Goal: Task Accomplishment & Management: Complete application form

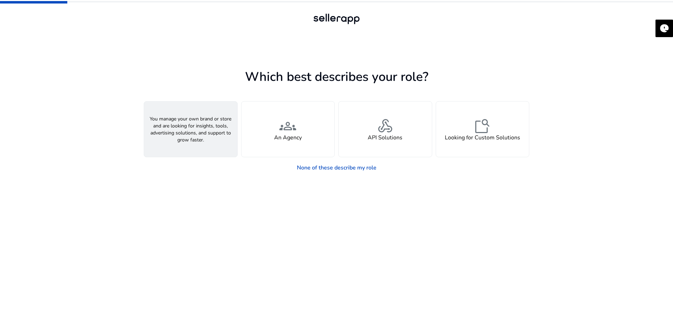
click at [187, 124] on span "person" at bounding box center [190, 126] width 17 height 17
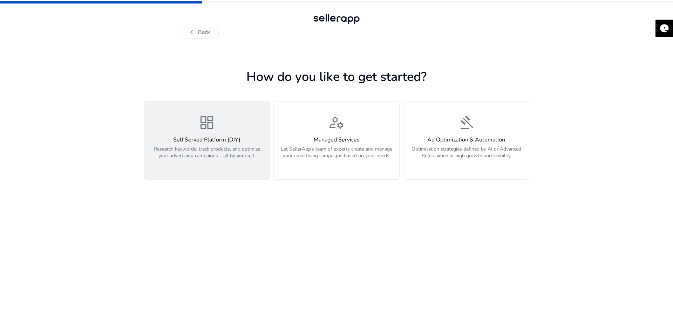
click at [190, 126] on div "dashboard Self Served Platform (DIY) Research keywords, track products, and opt…" at bounding box center [206, 140] width 117 height 53
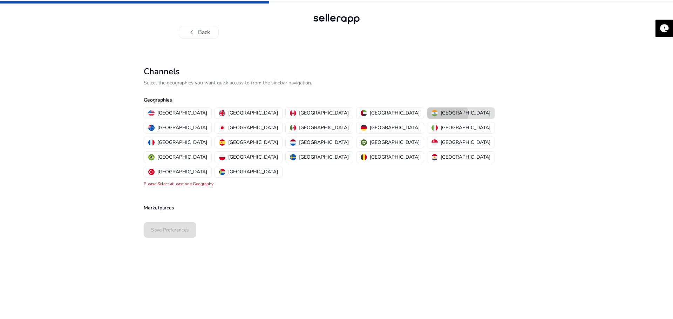
click at [441, 114] on p "India" at bounding box center [466, 112] width 50 height 7
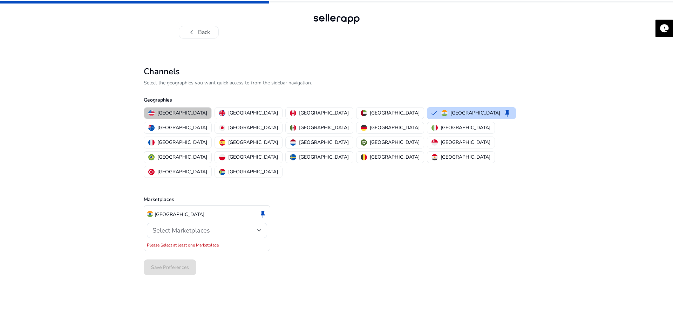
click at [181, 110] on p "United States" at bounding box center [182, 112] width 50 height 7
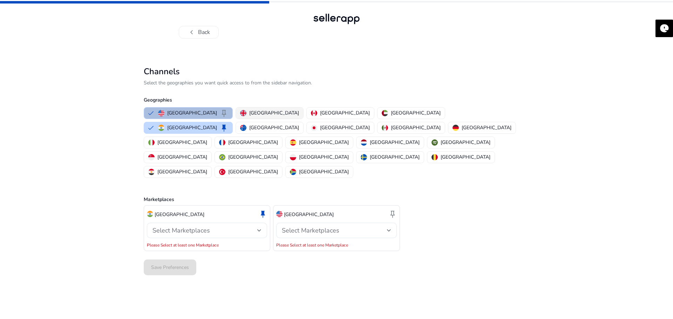
click at [255, 111] on p "United Kingdom" at bounding box center [274, 112] width 50 height 7
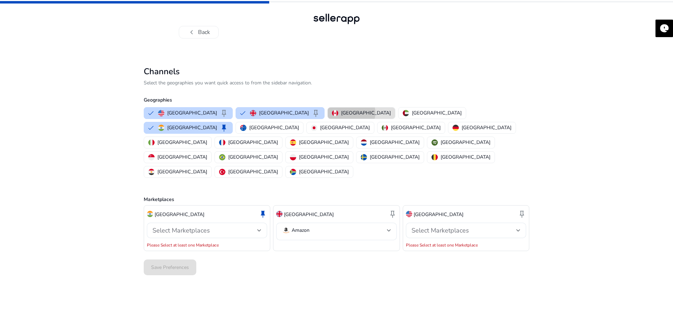
click at [341, 113] on p "Canada" at bounding box center [366, 112] width 50 height 7
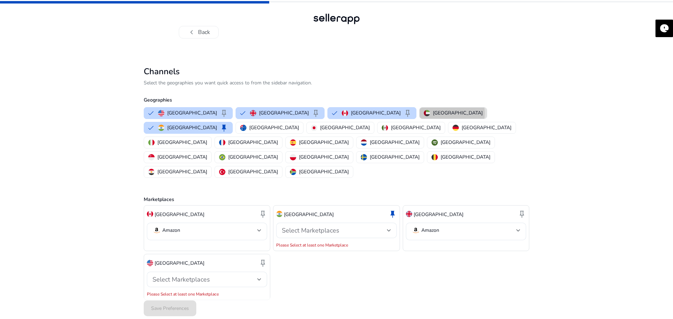
click at [433, 113] on p "United Arab Emirates" at bounding box center [458, 112] width 50 height 7
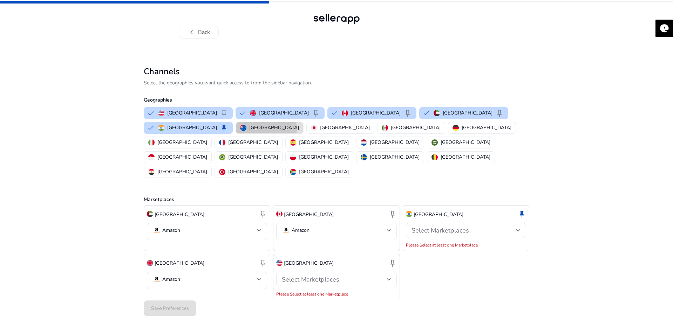
click at [249, 129] on p "Australia" at bounding box center [274, 127] width 50 height 7
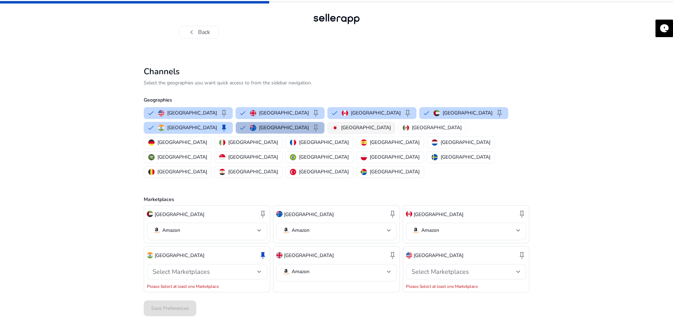
click at [341, 132] on p "Japan" at bounding box center [366, 127] width 50 height 7
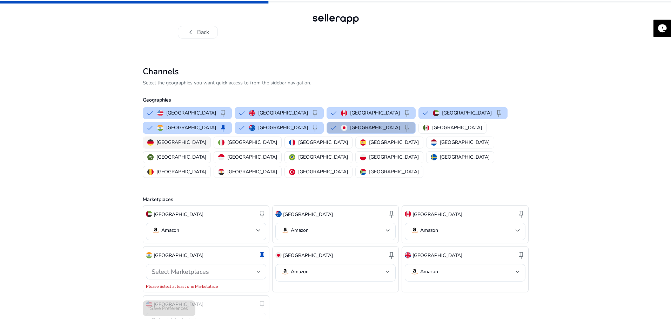
click at [206, 139] on p "Germany" at bounding box center [181, 142] width 50 height 7
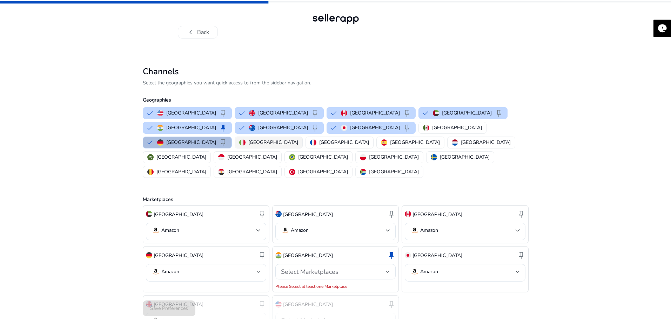
click at [298, 139] on p "Italy" at bounding box center [273, 142] width 50 height 7
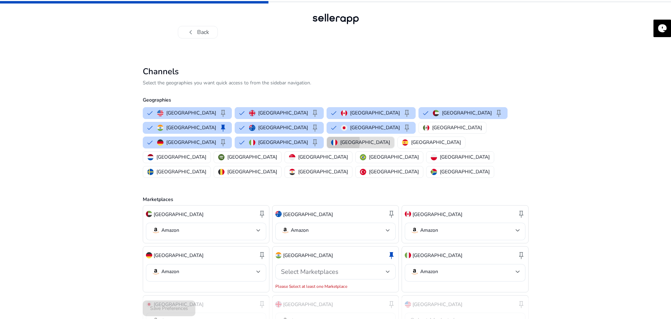
click at [337, 140] on img "button" at bounding box center [334, 143] width 6 height 6
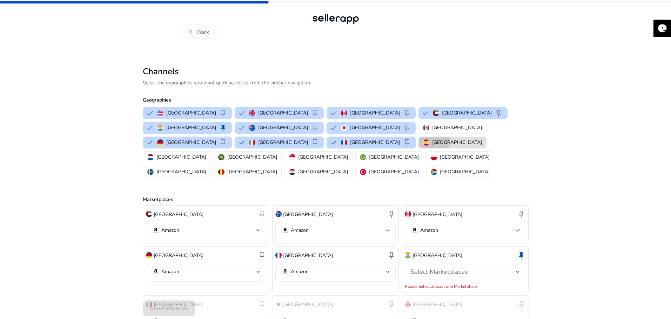
click at [479, 139] on p "Spain" at bounding box center [457, 142] width 50 height 7
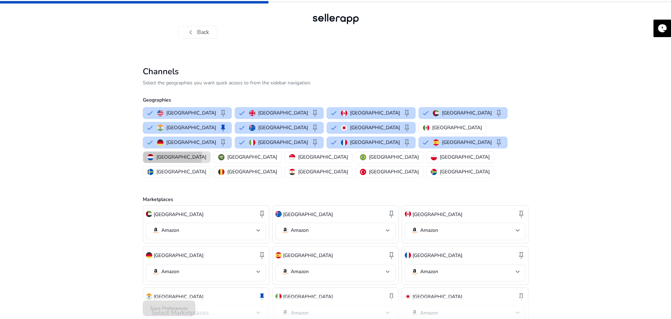
click at [172, 154] on p "Netherlands" at bounding box center [181, 157] width 50 height 7
click at [248, 154] on p "Saudi Arabia" at bounding box center [273, 157] width 50 height 7
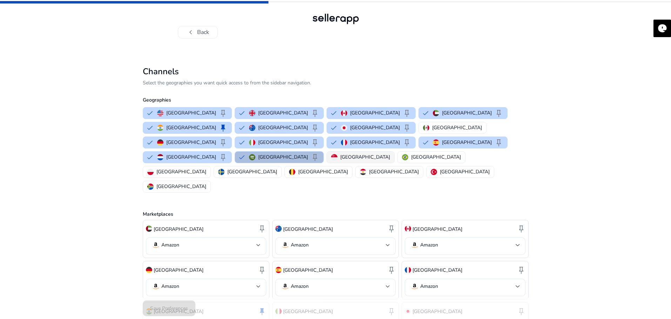
click at [340, 154] on p "Singapore" at bounding box center [365, 157] width 50 height 7
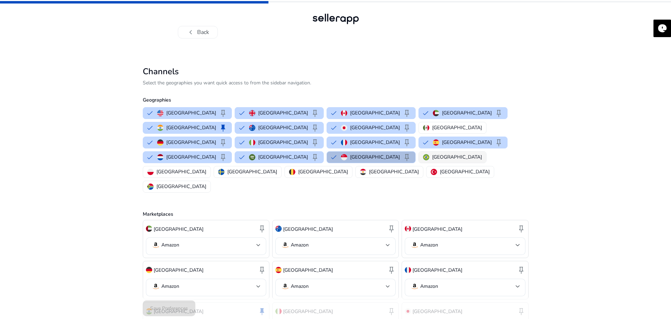
click at [432, 154] on p "Brazil" at bounding box center [457, 157] width 50 height 7
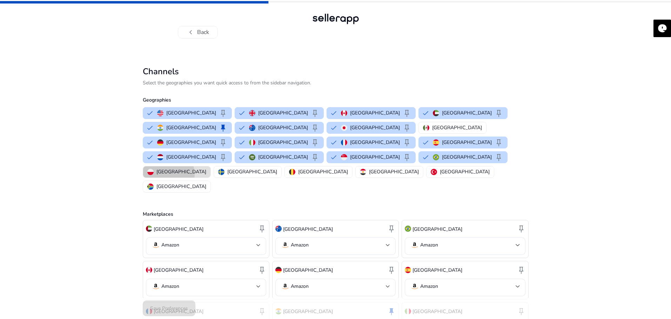
click at [206, 168] on p "Poland" at bounding box center [181, 171] width 50 height 7
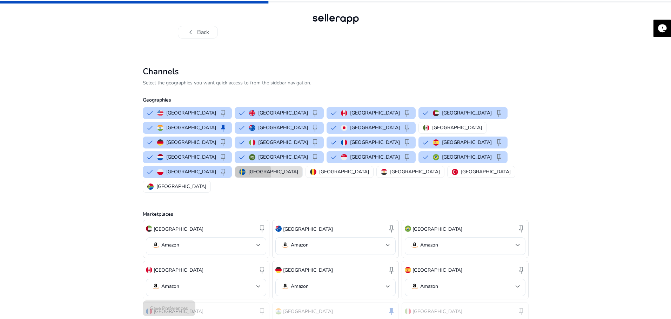
click at [298, 168] on div "Sweden" at bounding box center [268, 171] width 59 height 7
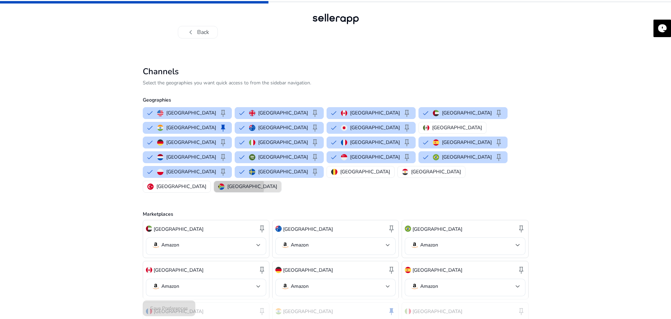
click at [277, 183] on p "South Africa" at bounding box center [252, 186] width 50 height 7
click at [277, 183] on p "South Africa" at bounding box center [262, 186] width 50 height 7
click at [340, 168] on p "Belgium" at bounding box center [365, 171] width 50 height 7
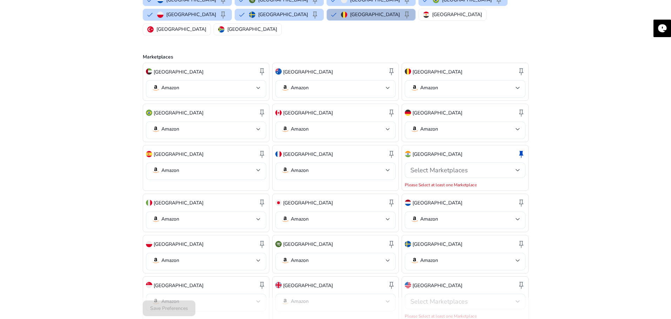
scroll to position [158, 0]
click at [519, 300] on div at bounding box center [518, 301] width 4 height 3
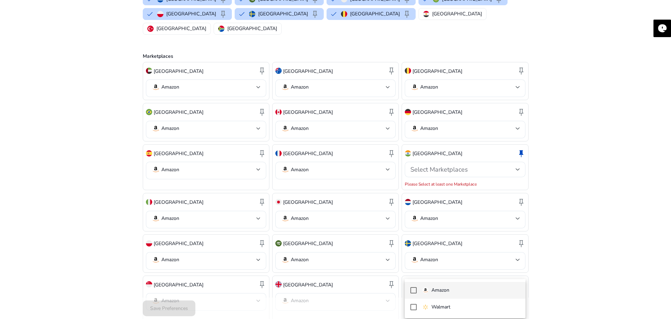
click at [415, 291] on mat-pseudo-checkbox at bounding box center [413, 291] width 6 height 6
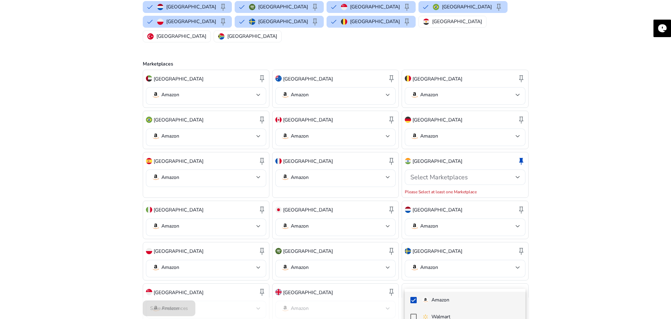
click at [416, 315] on mat-pseudo-checkbox at bounding box center [413, 317] width 6 height 6
click at [593, 269] on div at bounding box center [335, 159] width 671 height 319
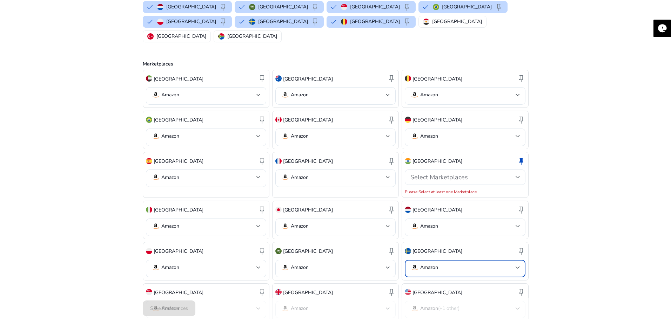
click at [517, 267] on div at bounding box center [518, 268] width 4 height 3
click at [565, 224] on div at bounding box center [335, 159] width 671 height 319
click at [518, 176] on div at bounding box center [518, 177] width 4 height 3
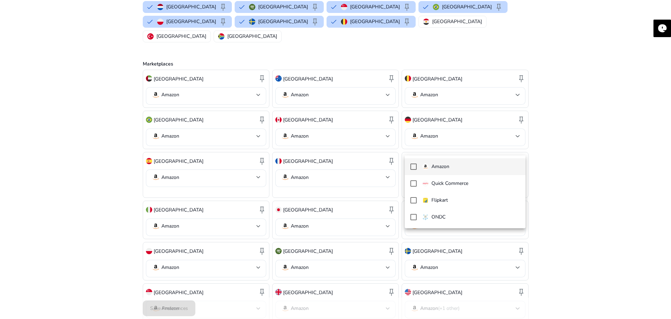
click at [414, 167] on mat-pseudo-checkbox at bounding box center [413, 167] width 6 height 6
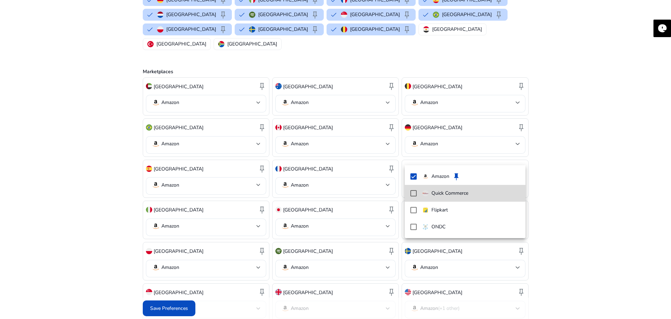
click at [413, 194] on mat-pseudo-checkbox at bounding box center [413, 193] width 6 height 6
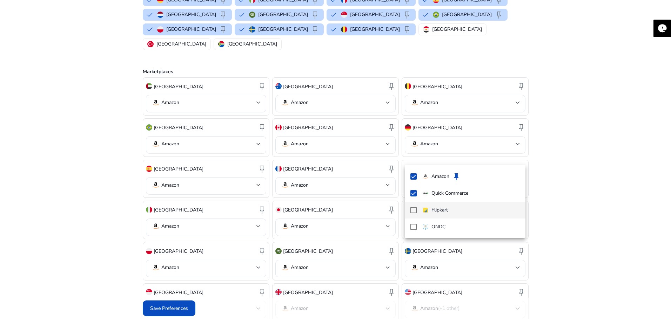
click at [411, 213] on mat-pseudo-checkbox at bounding box center [413, 210] width 6 height 6
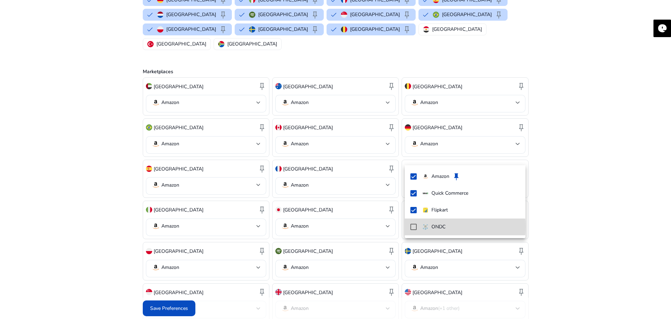
drag, startPoint x: 410, startPoint y: 228, endPoint x: 445, endPoint y: 230, distance: 35.5
click at [410, 228] on mat-option "ONDC" at bounding box center [465, 227] width 120 height 17
click at [614, 170] on div at bounding box center [335, 159] width 671 height 319
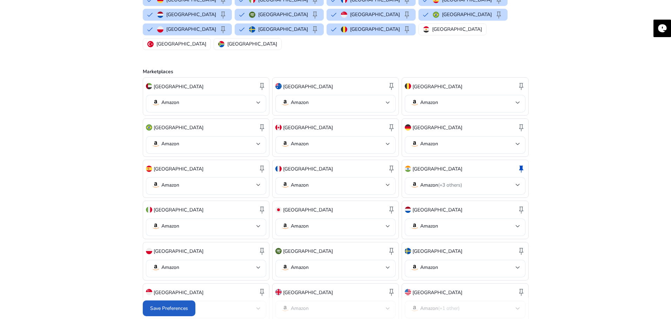
click at [169, 308] on span "Save Preferences" at bounding box center [169, 308] width 38 height 7
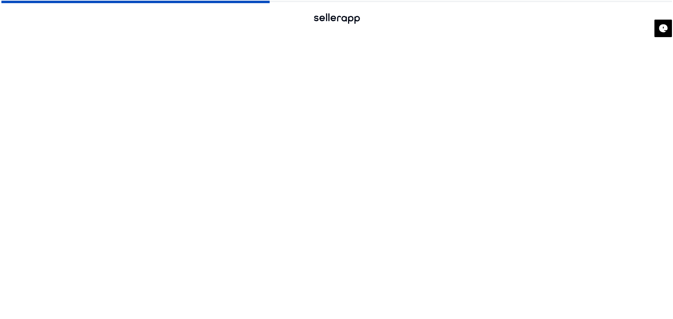
scroll to position [0, 0]
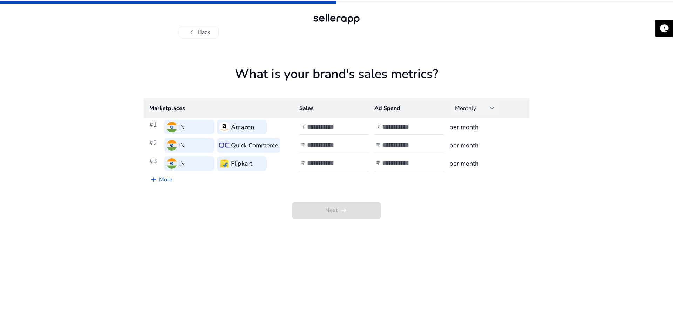
click at [492, 106] on div at bounding box center [492, 108] width 4 height 8
click at [586, 116] on div at bounding box center [336, 159] width 673 height 319
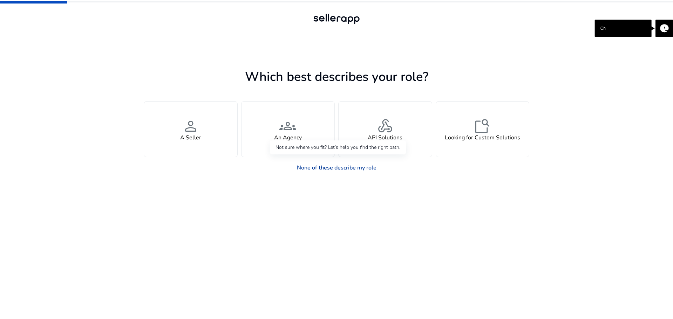
click at [375, 168] on link "None of these describe my role" at bounding box center [336, 168] width 91 height 14
